Goal: Find specific page/section: Find specific page/section

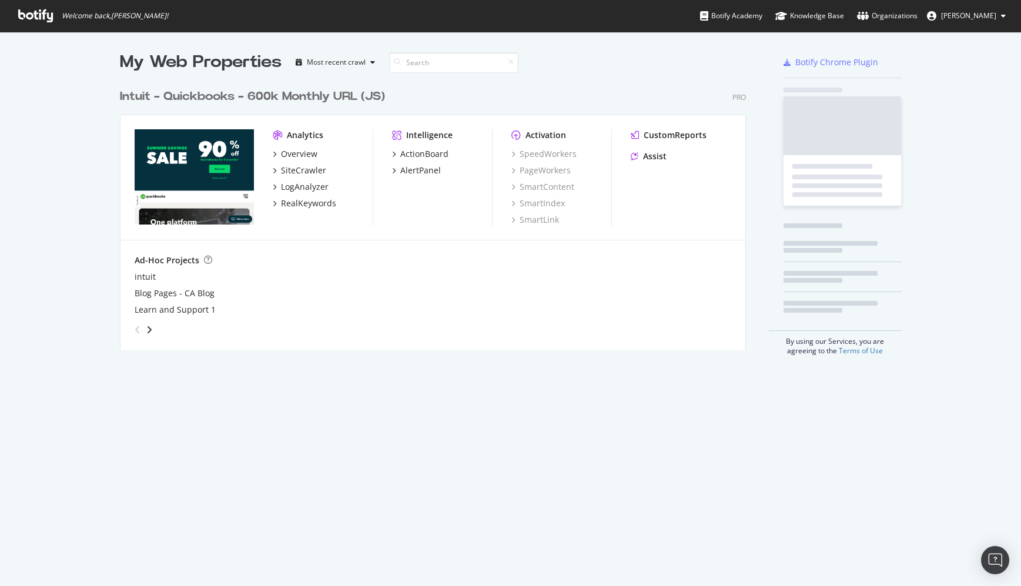
scroll to position [577, 1003]
